Goal: Transaction & Acquisition: Purchase product/service

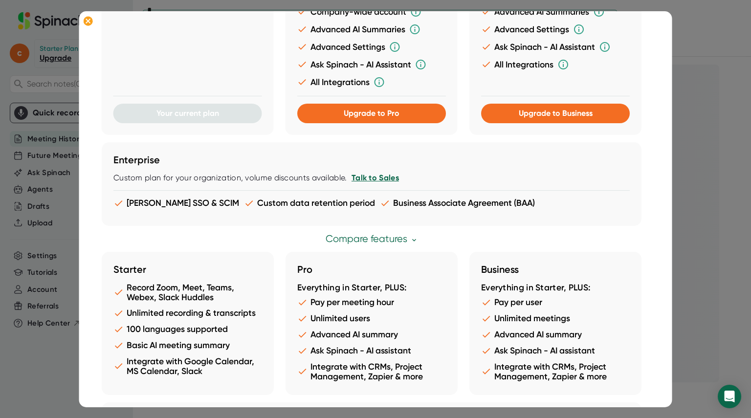
scroll to position [177, 0]
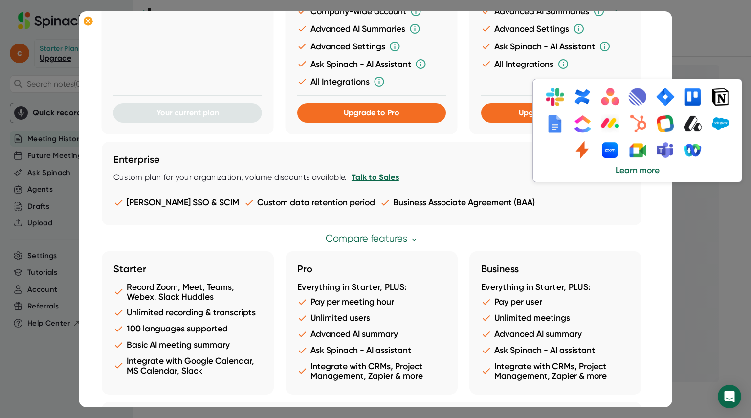
click at [564, 61] on icon at bounding box center [564, 64] width 12 height 12
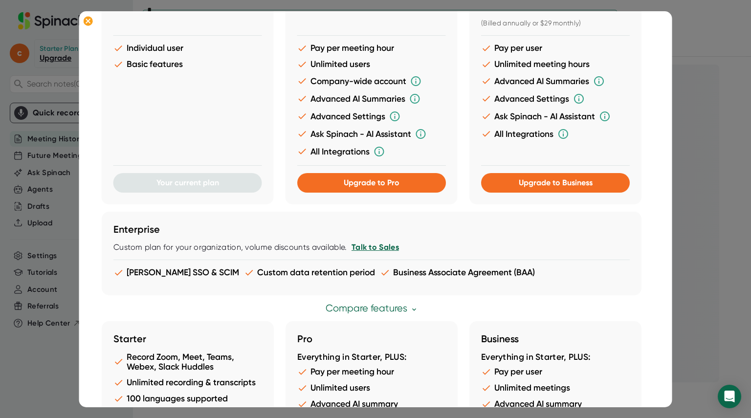
scroll to position [0, 0]
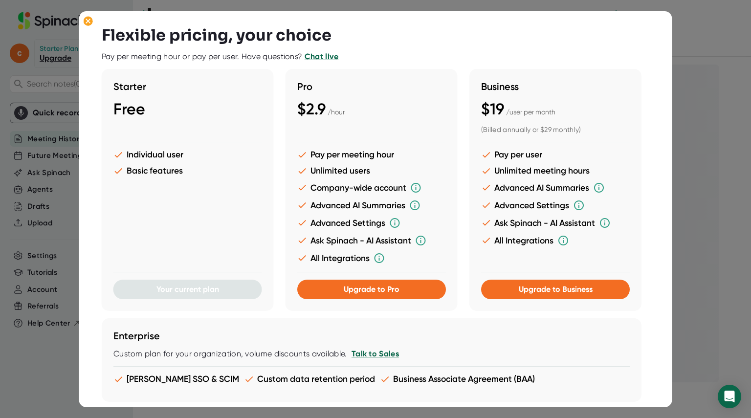
click at [699, 113] on div at bounding box center [375, 209] width 751 height 418
